Goal: Find specific page/section: Find specific page/section

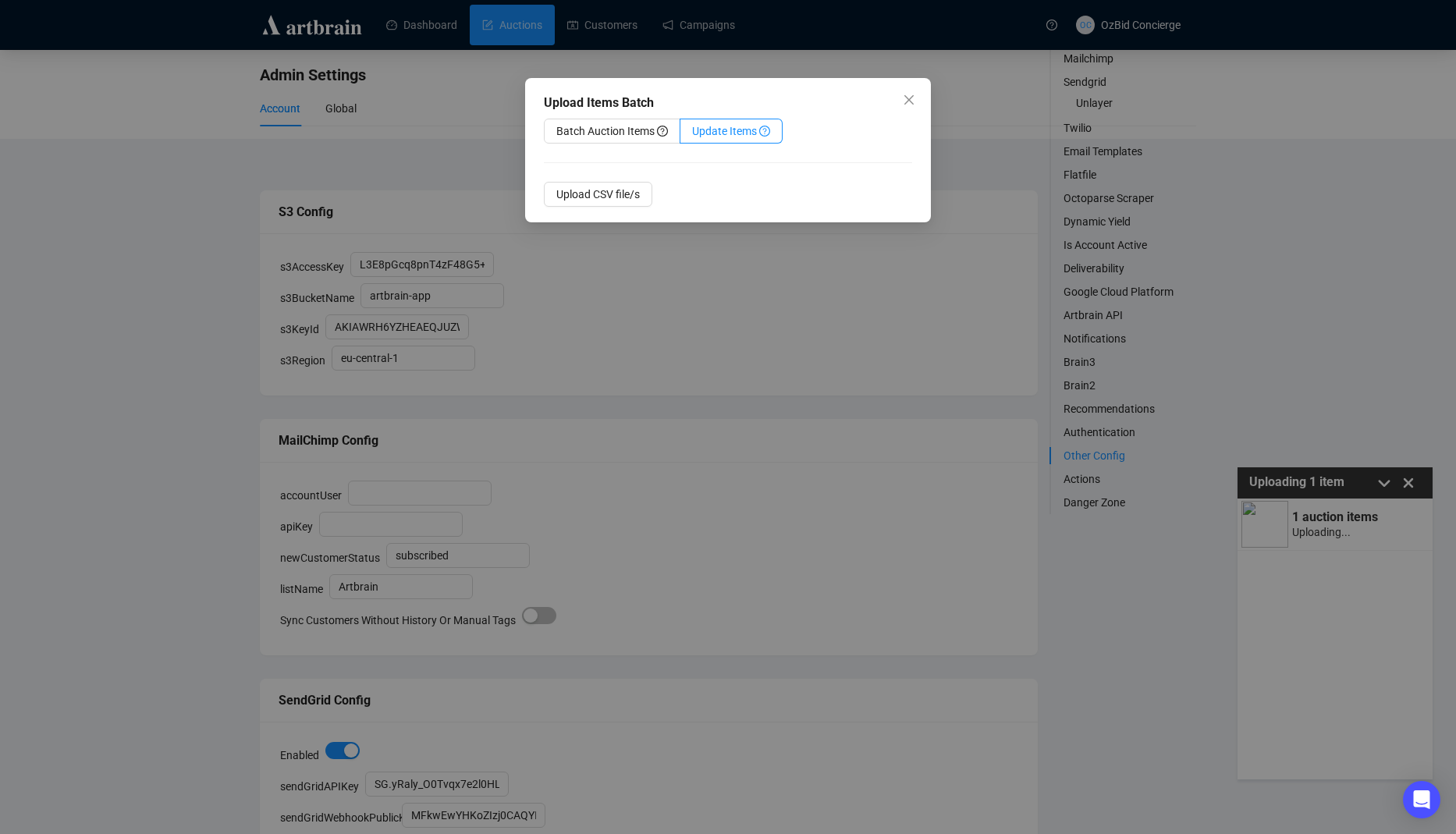
scroll to position [5897, 0]
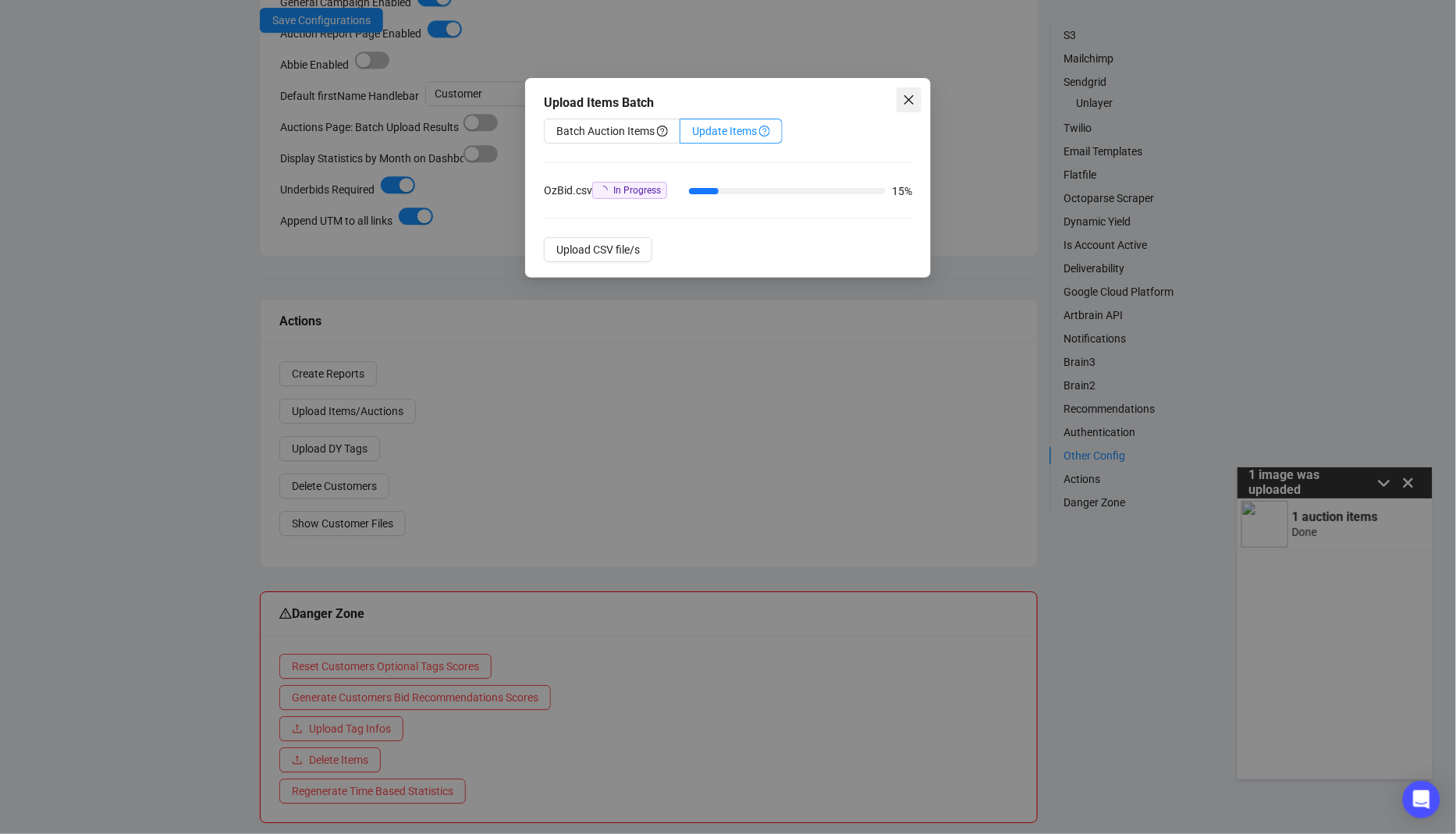
click at [912, 97] on icon "close" at bounding box center [908, 99] width 9 height 9
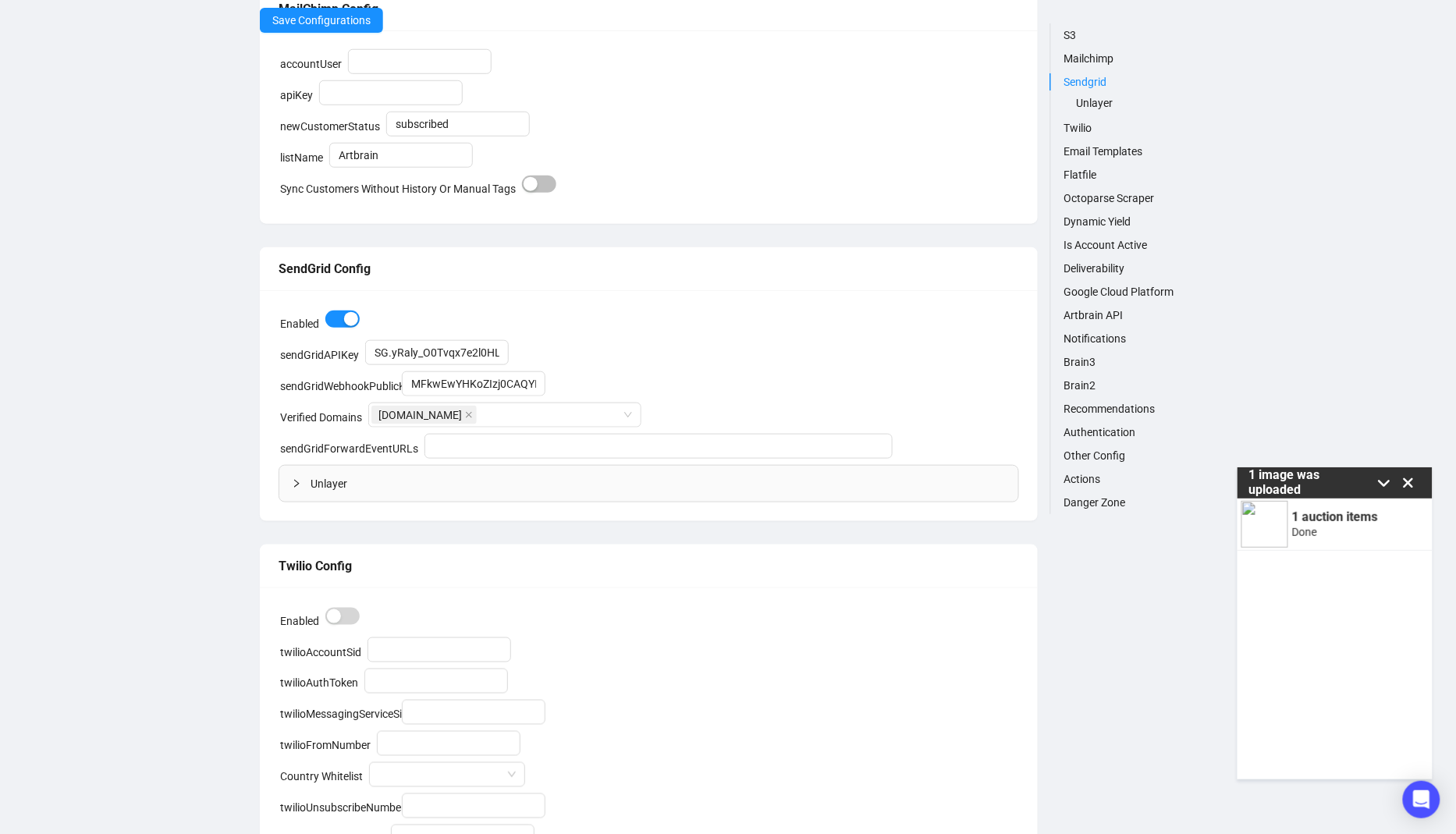
scroll to position [0, 0]
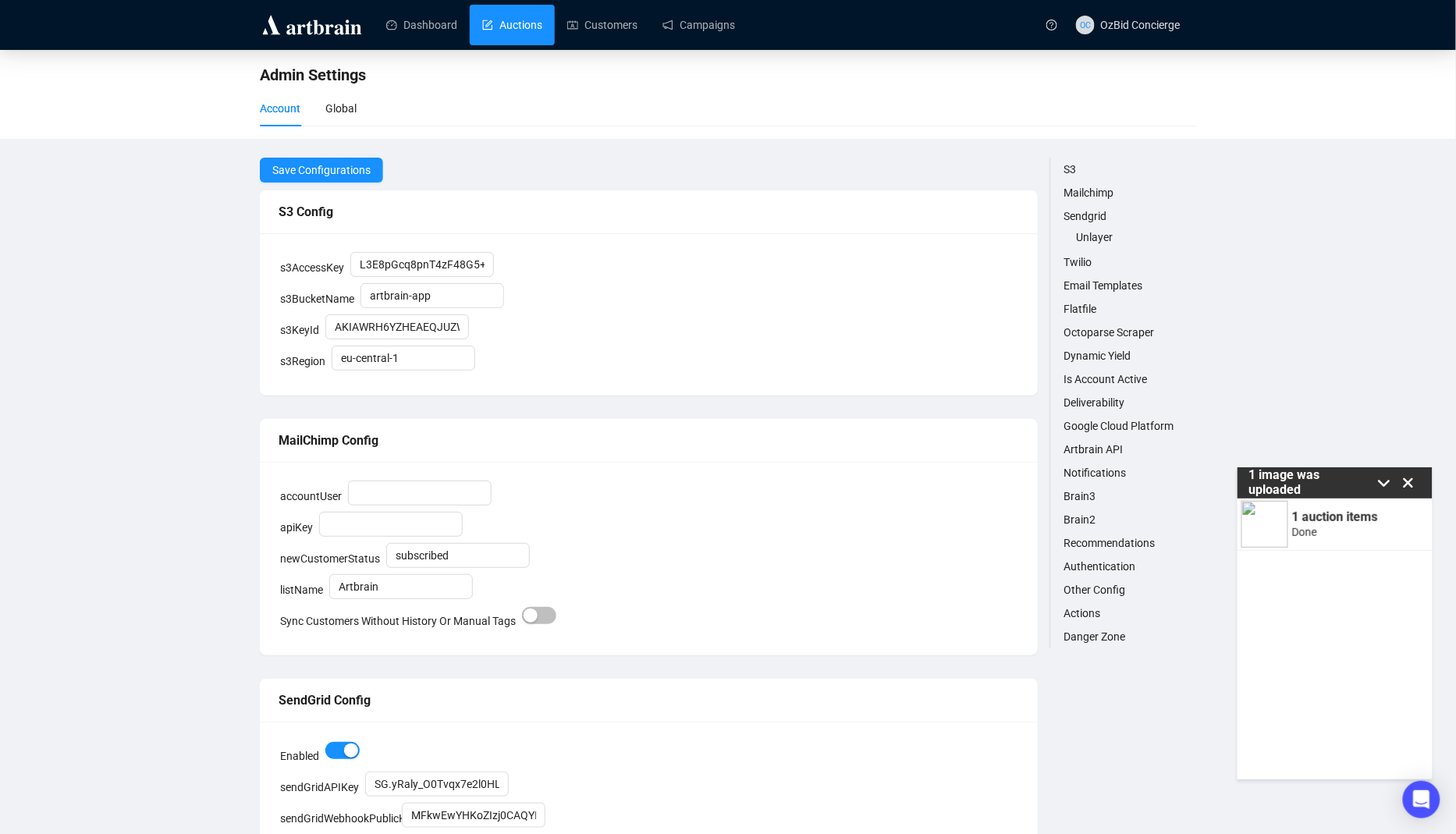
click at [518, 42] on link "Auctions" at bounding box center [512, 25] width 60 height 41
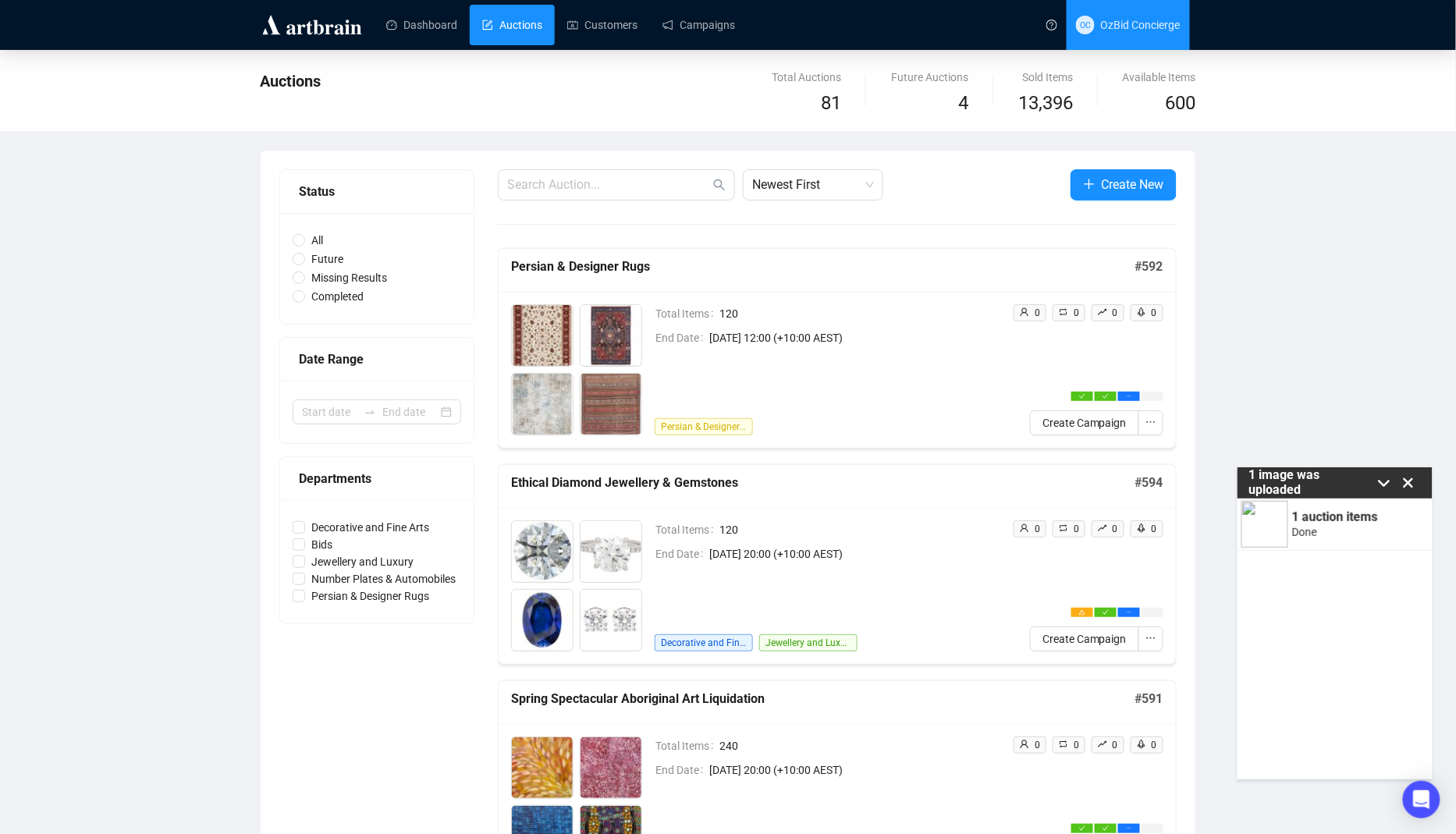
click at [1141, 25] on span "OzBid Concierge" at bounding box center [1140, 25] width 79 height 12
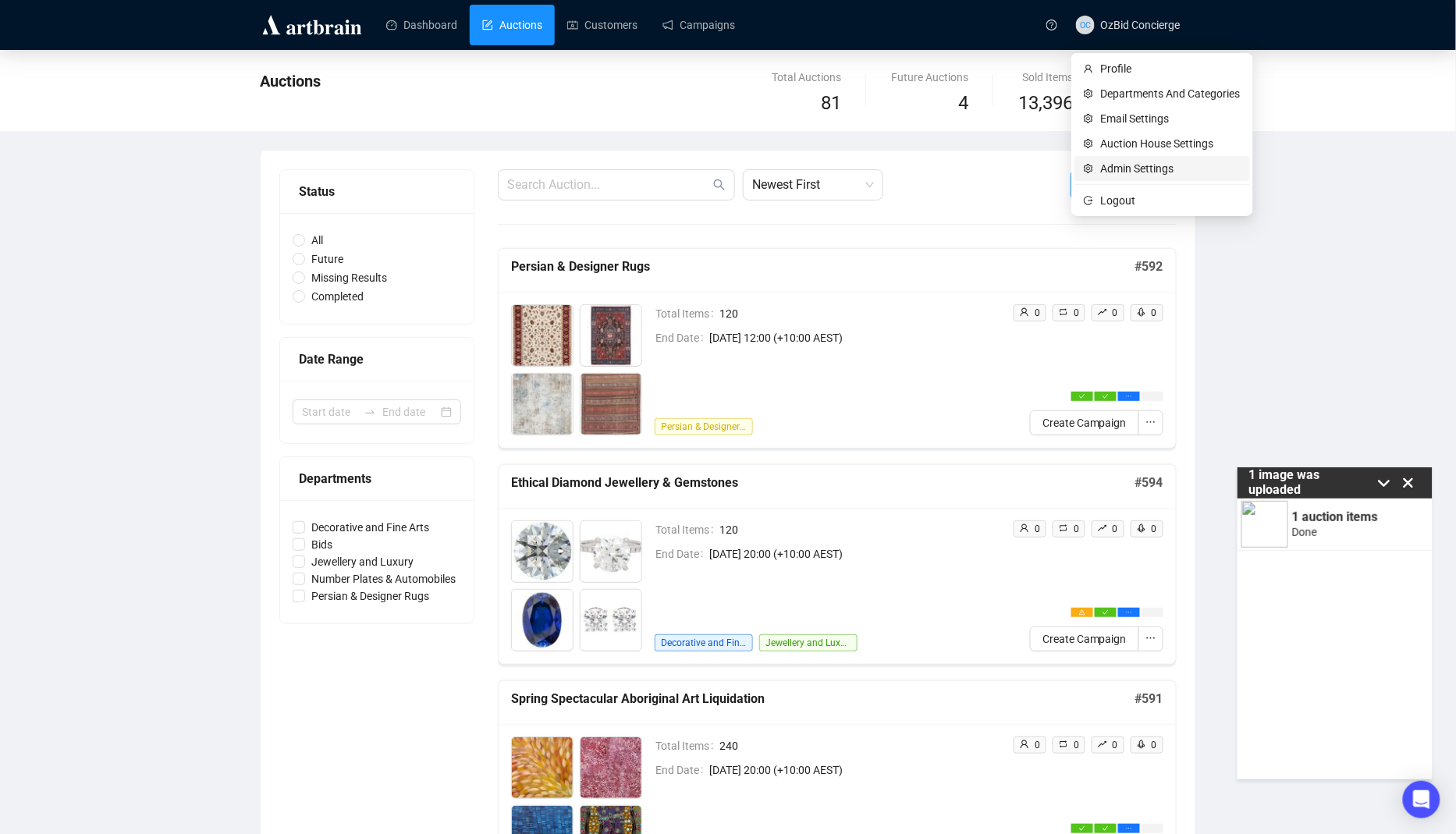
click at [1133, 173] on span "Admin Settings" at bounding box center [1170, 168] width 140 height 17
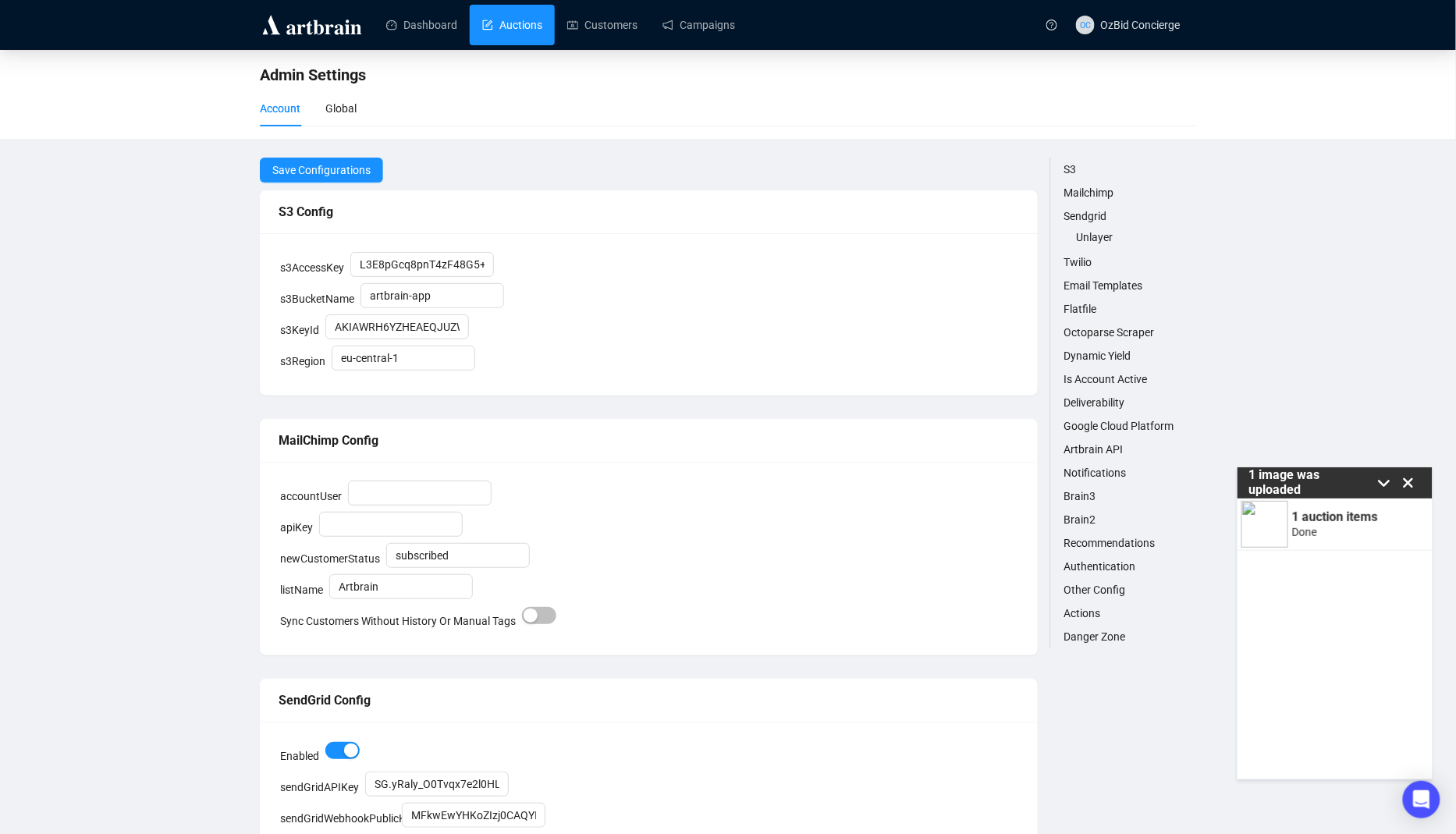
click at [496, 30] on link "Auctions" at bounding box center [512, 25] width 60 height 41
